Goal: Information Seeking & Learning: Learn about a topic

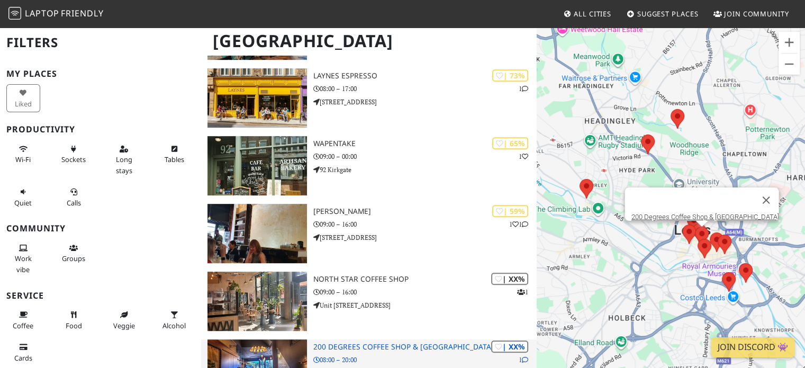
scroll to position [562, 0]
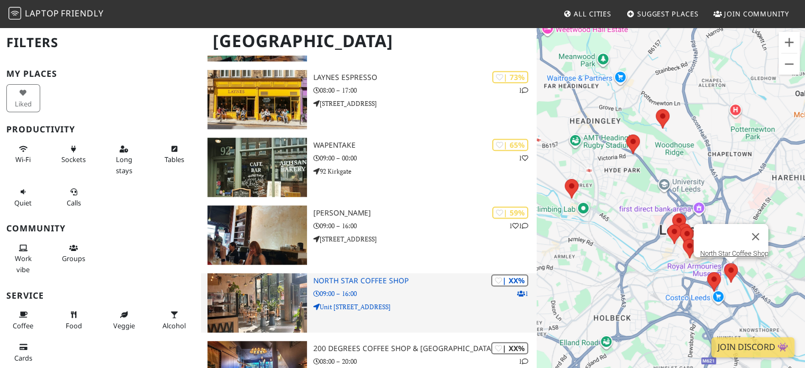
click at [390, 289] on p "09:00 – 16:00" at bounding box center [426, 294] width 224 height 10
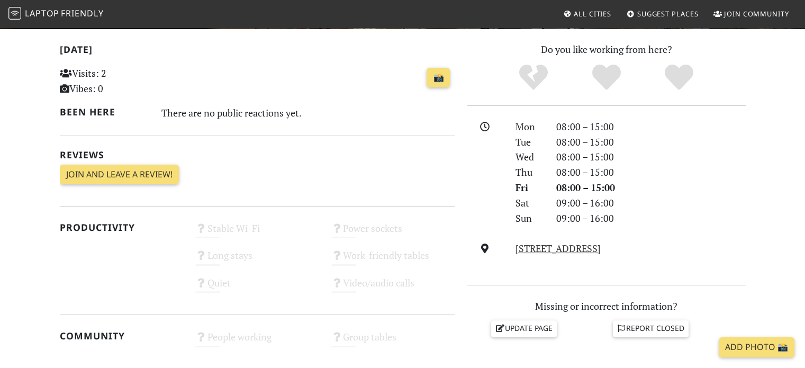
scroll to position [320, 0]
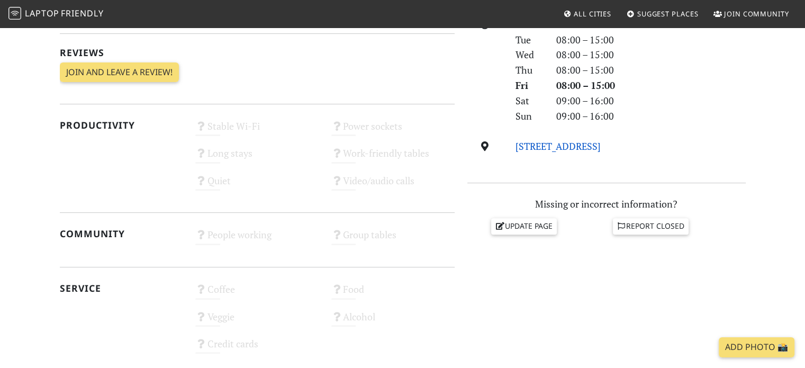
click at [561, 141] on link "Unit 32 The Boulevard, LS10 1PZ, Leeds" at bounding box center [558, 146] width 85 height 13
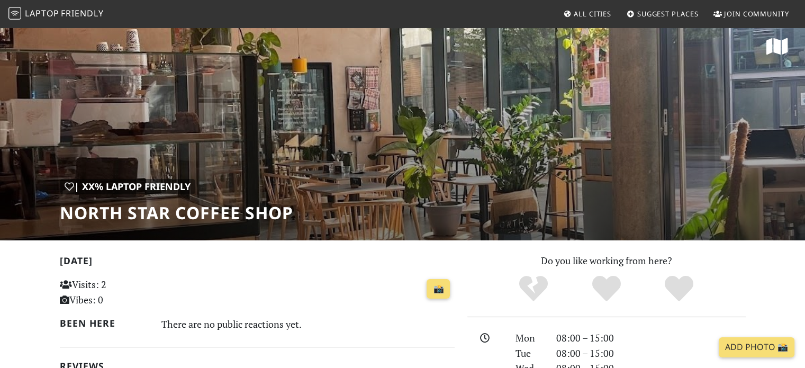
scroll to position [0, 0]
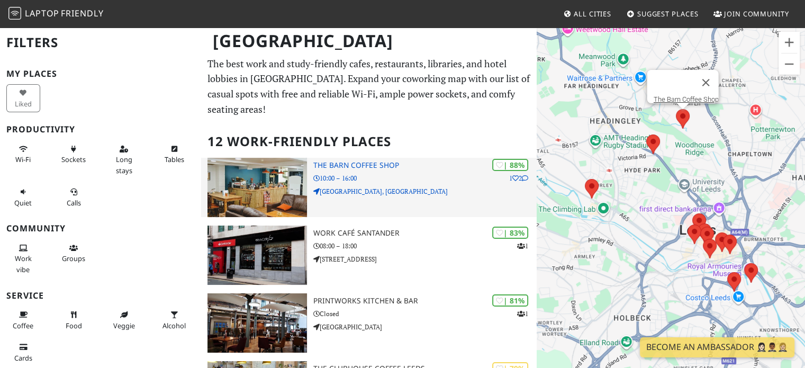
click at [357, 161] on h3 "The Barn Coffee Shop" at bounding box center [426, 165] width 224 height 9
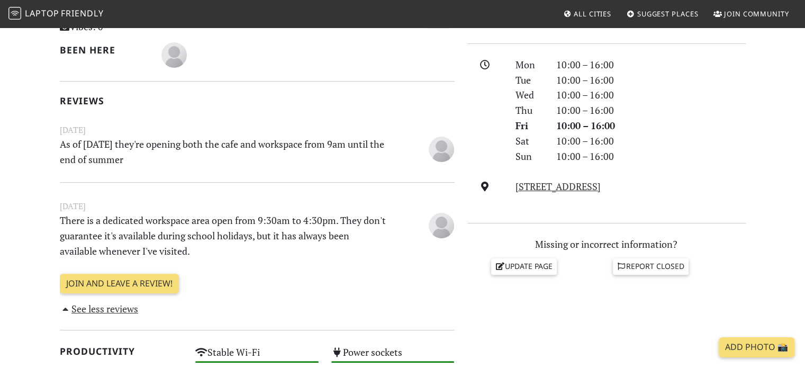
scroll to position [280, 0]
drag, startPoint x: 148, startPoint y: 250, endPoint x: 203, endPoint y: 244, distance: 55.4
click at [203, 244] on p "There is a dedicated workspace area open from 9:30am to 4:30pm. They don't guar…" at bounding box center [223, 236] width 340 height 46
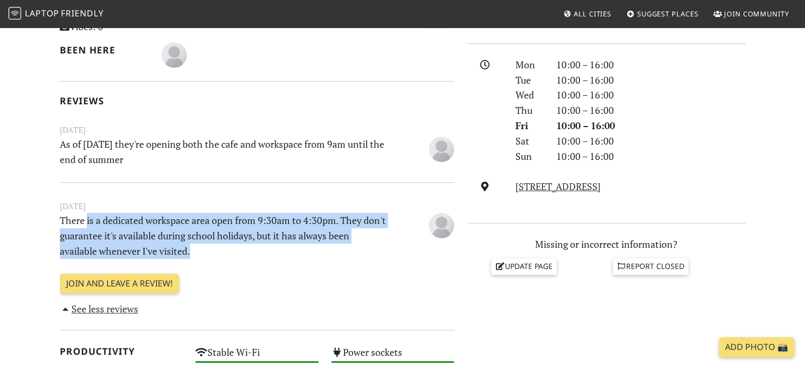
drag, startPoint x: 203, startPoint y: 244, endPoint x: 87, endPoint y: 218, distance: 119.4
click at [87, 218] on p "There is a dedicated workspace area open from 9:30am to 4:30pm. They don't guar…" at bounding box center [223, 236] width 340 height 46
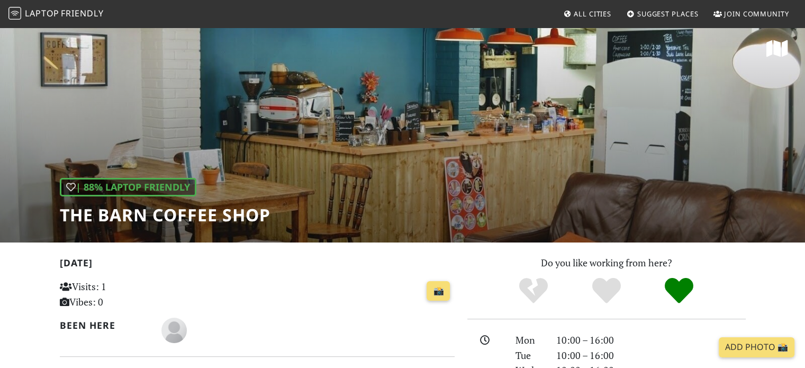
scroll to position [0, 0]
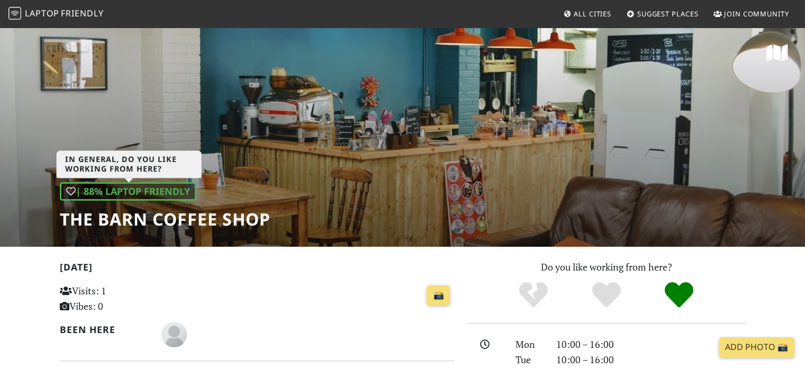
click at [146, 191] on div "| 88% Laptop Friendly" at bounding box center [128, 191] width 137 height 19
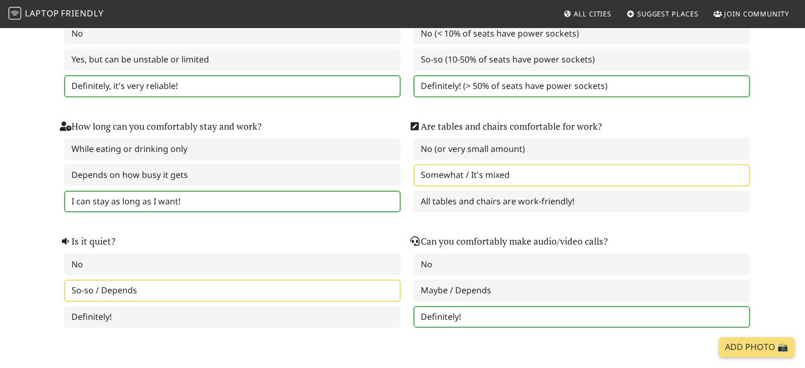
scroll to position [299, 0]
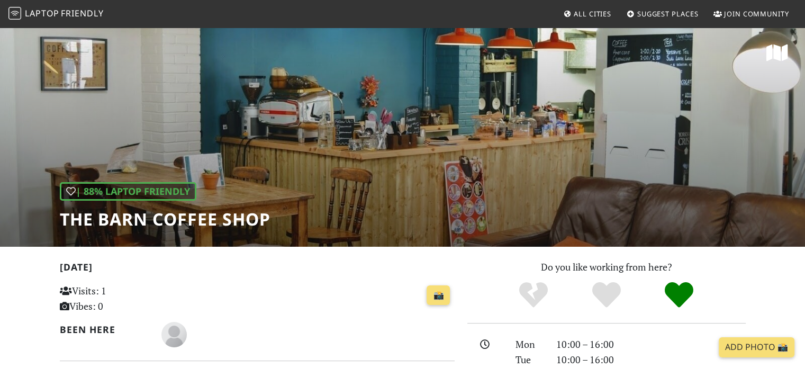
click at [417, 79] on div "| 88% Laptop Friendly The Barn Coffee Shop" at bounding box center [402, 136] width 805 height 220
